Goal: Browse casually

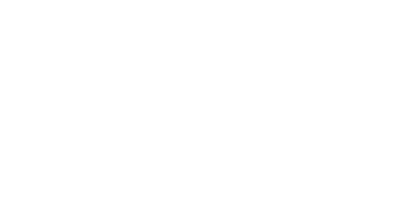
click at [190, 33] on div "Who we are About Us Security Careers Sports Kevin The Bear GPTW Great Place To …" at bounding box center [186, 101] width 69 height 137
click at [226, 81] on h1 "SharePoint Design has never been so easy" at bounding box center [209, 93] width 367 height 49
drag, startPoint x: 129, startPoint y: 54, endPoint x: 154, endPoint y: 78, distance: 34.9
click at [129, 54] on div "works with SharePoint Microsoft Teams SAP Explore Templates Elements Integratio…" at bounding box center [92, 121] width 74 height 159
